Goal: Task Accomplishment & Management: Manage account settings

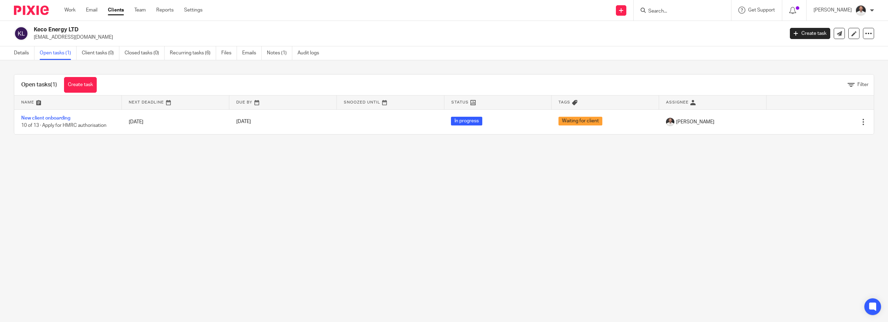
click at [685, 16] on div at bounding box center [682, 10] width 97 height 21
click at [683, 12] on input "Search" at bounding box center [679, 11] width 63 height 6
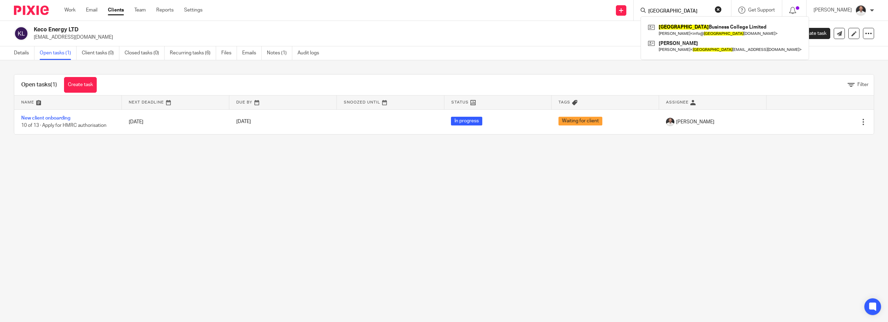
type input "liverpool"
click at [124, 11] on link "Clients" at bounding box center [116, 10] width 16 height 7
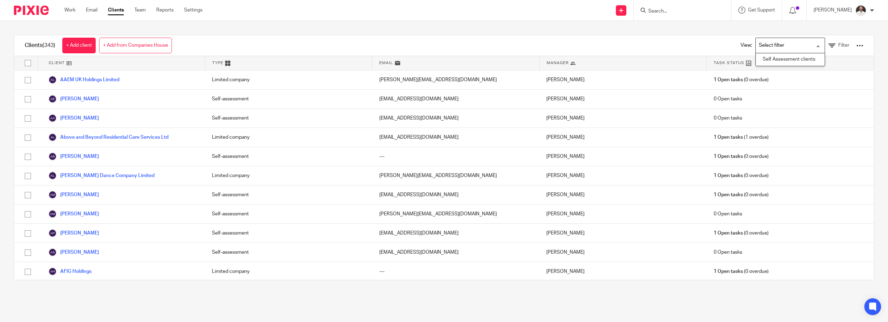
click at [799, 45] on input "Search for option" at bounding box center [789, 45] width 64 height 12
click at [806, 44] on input "Search for option" at bounding box center [789, 45] width 64 height 12
click at [559, 42] on div "Clients (343) + Add client + Add from Companies House View: Loading... Self Ass…" at bounding box center [444, 45] width 860 height 21
click at [829, 46] on link "Filter" at bounding box center [839, 45] width 21 height 7
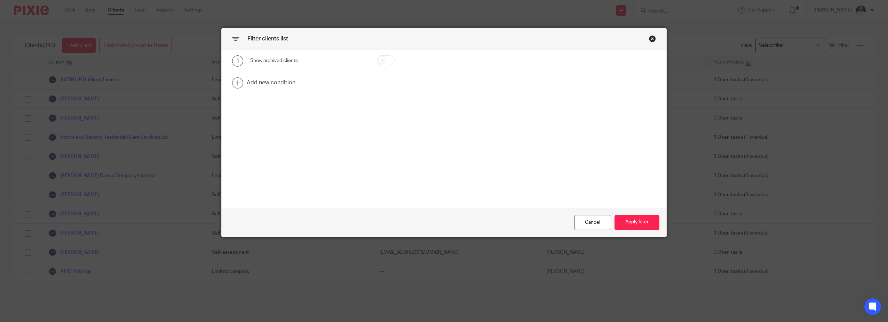
click at [386, 60] on input "checkbox" at bounding box center [386, 60] width 18 height 10
checkbox input "true"
click at [633, 215] on button "Apply filter" at bounding box center [637, 222] width 45 height 15
click at [635, 220] on button "Apply filter" at bounding box center [637, 222] width 45 height 15
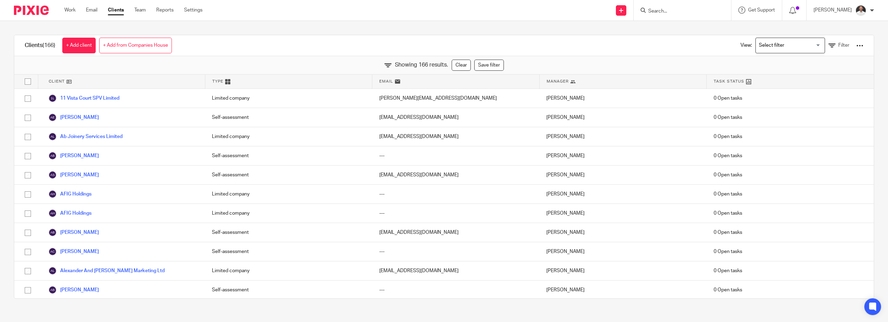
click at [551, 40] on div "Clients (166) + Add client + Add from Companies House View: Loading... Filter" at bounding box center [444, 45] width 860 height 21
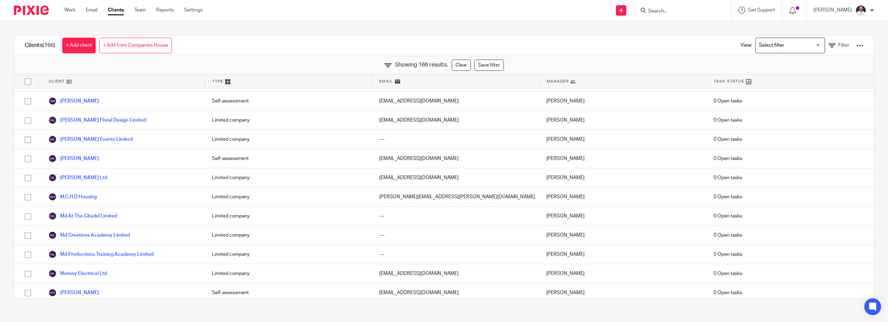
scroll to position [1508, 0]
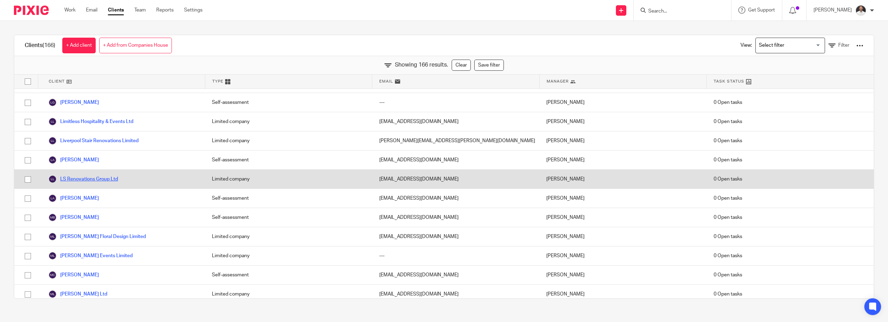
click at [103, 178] on link "LS Renovations Group Ltd" at bounding box center [83, 179] width 70 height 8
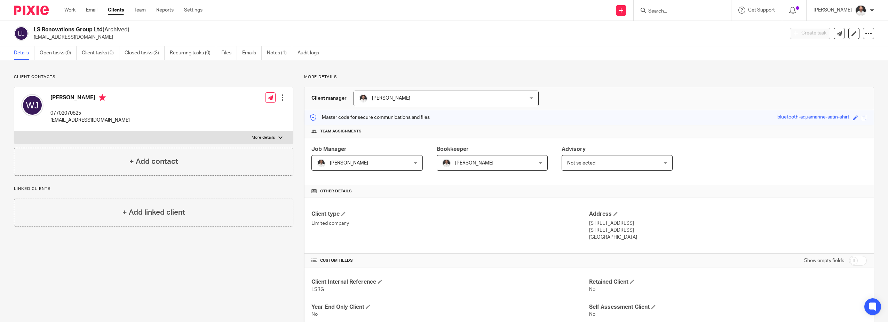
click at [673, 12] on input "Search" at bounding box center [679, 11] width 63 height 6
type input "horus"
click at [684, 26] on link at bounding box center [692, 27] width 93 height 10
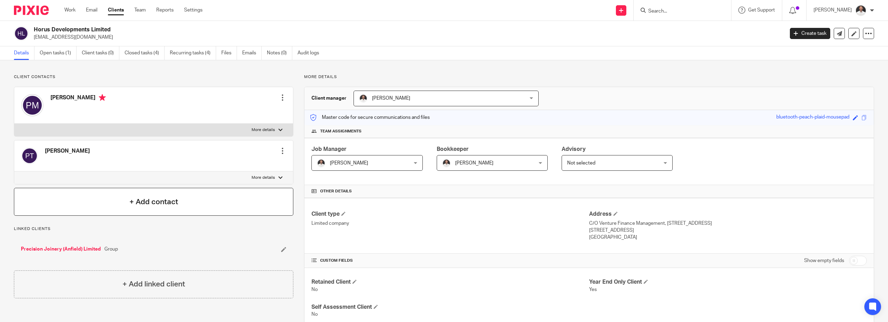
click at [148, 200] on h4 "+ Add contact" at bounding box center [153, 201] width 49 height 11
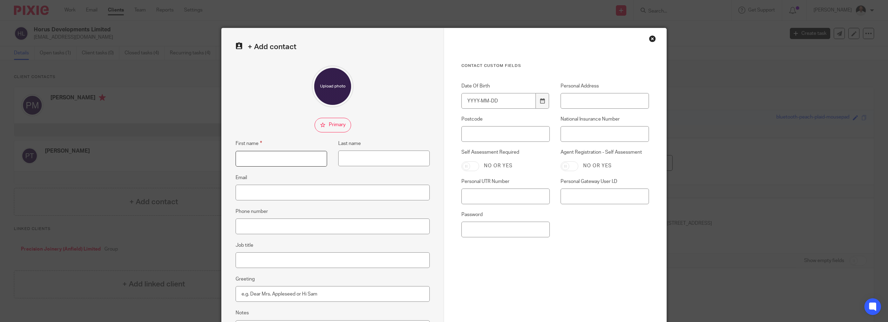
click at [243, 156] on input "First name" at bounding box center [282, 159] width 92 height 16
type input "Michael"
type input "Kelly"
click at [264, 191] on input "mik" at bounding box center [333, 192] width 194 height 16
click at [258, 192] on input "mik" at bounding box center [333, 192] width 194 height 16
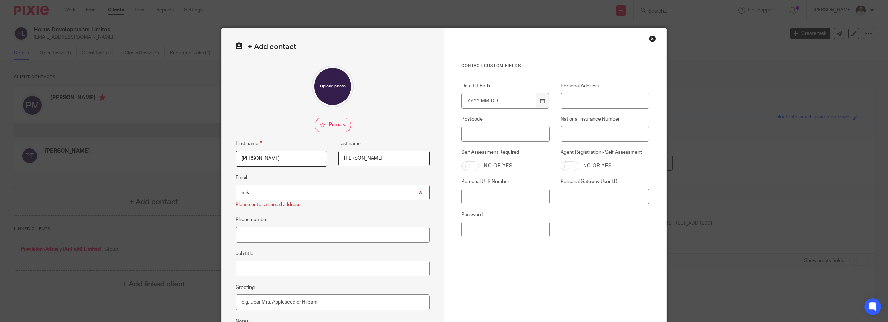
drag, startPoint x: 276, startPoint y: 192, endPoint x: 151, endPoint y: 190, distance: 125.0
click at [153, 191] on div "+ Add contact First name Michael Last name Kelly Email mik Please enter an emai…" at bounding box center [444, 161] width 888 height 322
type input "[PERSON_NAME][EMAIL_ADDRESS][DOMAIN_NAME]"
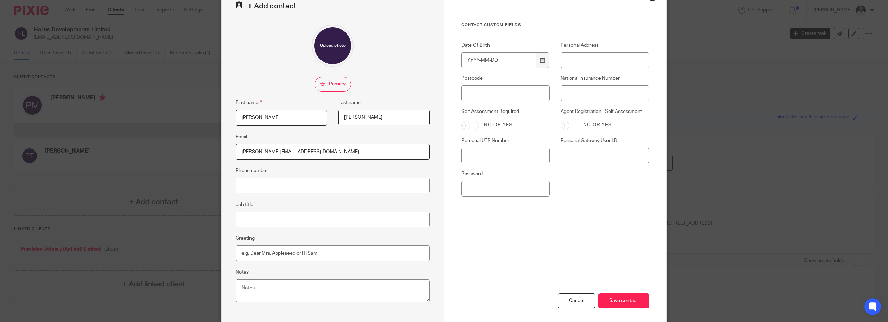
scroll to position [73, 0]
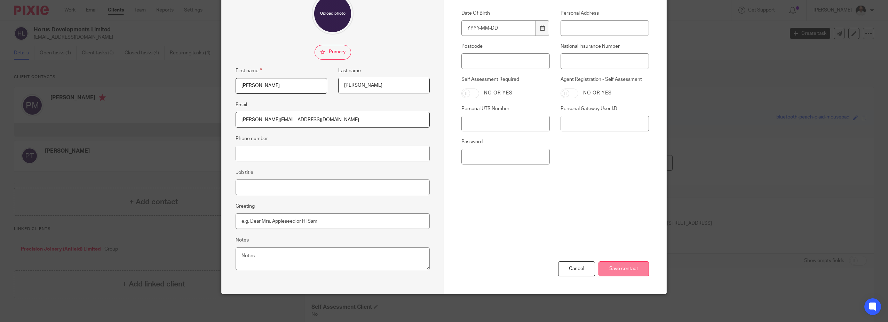
click at [619, 269] on input "Save contact" at bounding box center [624, 268] width 50 height 15
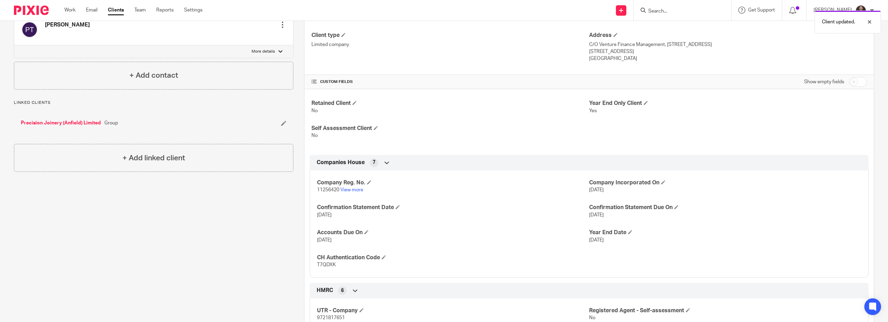
scroll to position [116, 0]
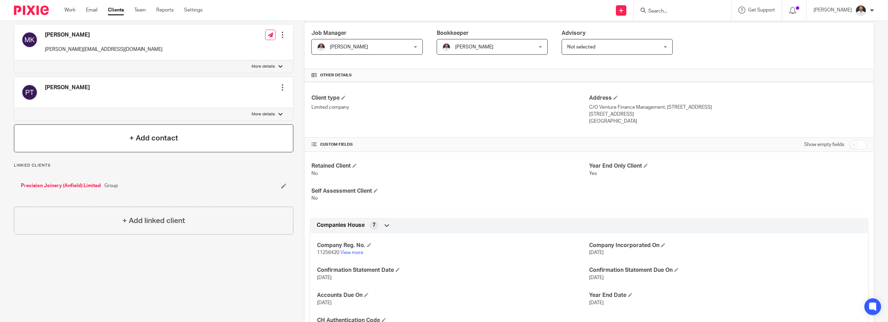
drag, startPoint x: 85, startPoint y: 305, endPoint x: 116, endPoint y: 140, distance: 167.2
click at [86, 297] on div "Client contacts [PERSON_NAME] [PERSON_NAME][EMAIL_ADDRESS][DOMAIN_NAME] Edit co…" at bounding box center [148, 292] width 290 height 668
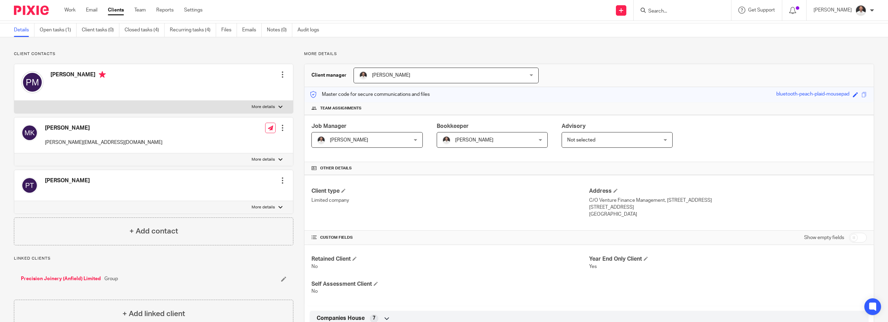
scroll to position [0, 0]
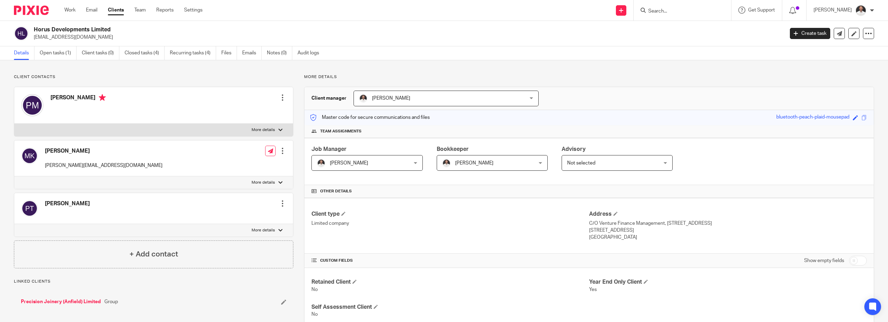
drag, startPoint x: 105, startPoint y: 39, endPoint x: 35, endPoint y: 39, distance: 70.0
click at [35, 39] on p "[EMAIL_ADDRESS][DOMAIN_NAME]" at bounding box center [407, 37] width 746 height 7
copy p "[EMAIL_ADDRESS][DOMAIN_NAME]"
click at [53, 49] on link "Open tasks (1)" at bounding box center [58, 53] width 37 height 14
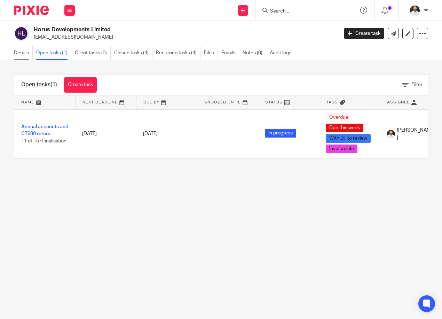
click at [17, 49] on link "Details" at bounding box center [23, 53] width 19 height 14
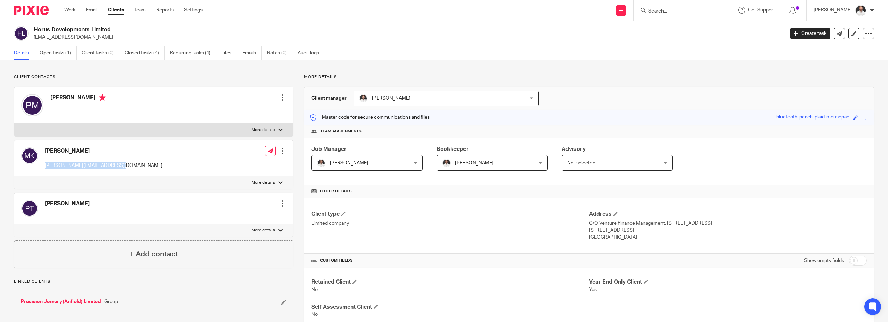
drag, startPoint x: 90, startPoint y: 162, endPoint x: 44, endPoint y: 165, distance: 45.7
click at [44, 165] on div "[PERSON_NAME] [PERSON_NAME][EMAIL_ADDRESS][DOMAIN_NAME] Edit contact Create cli…" at bounding box center [153, 158] width 279 height 36
copy p "[PERSON_NAME][EMAIL_ADDRESS][DOMAIN_NAME]"
